Goal: Find specific page/section: Find specific page/section

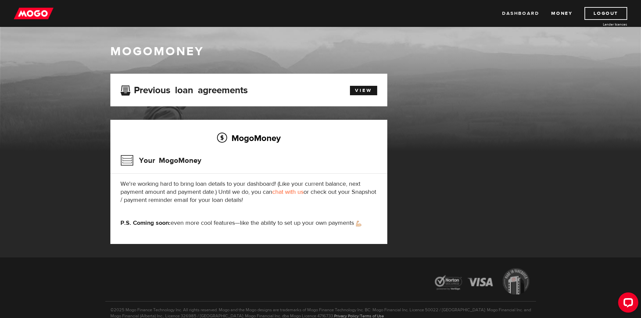
click at [513, 15] on link "Dashboard" at bounding box center [520, 13] width 37 height 13
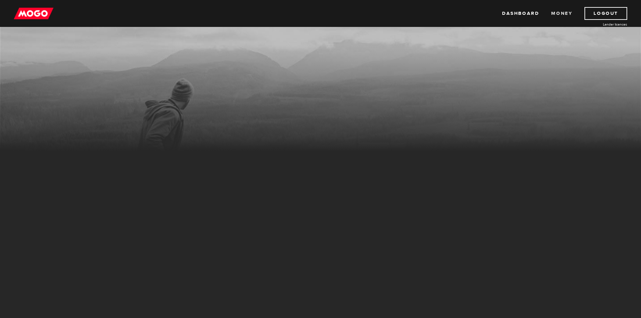
click at [566, 12] on link "Money" at bounding box center [562, 13] width 21 height 13
